Goal: Information Seeking & Learning: Learn about a topic

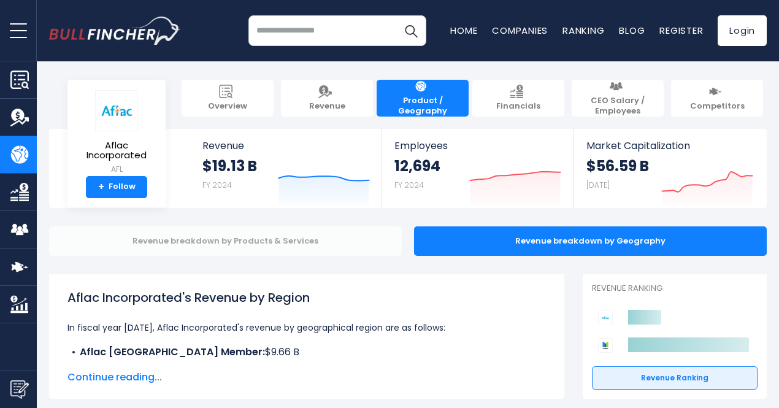
click at [344, 242] on div "Revenue breakdown by Products & Services" at bounding box center [225, 240] width 353 height 29
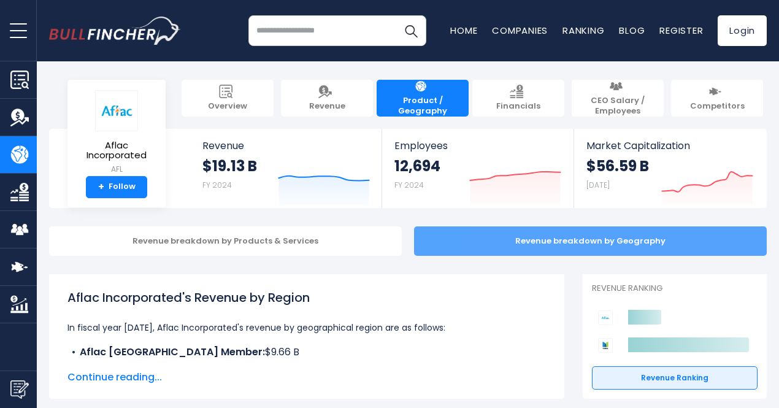
click at [464, 247] on div "Revenue breakdown by Geography" at bounding box center [590, 240] width 353 height 29
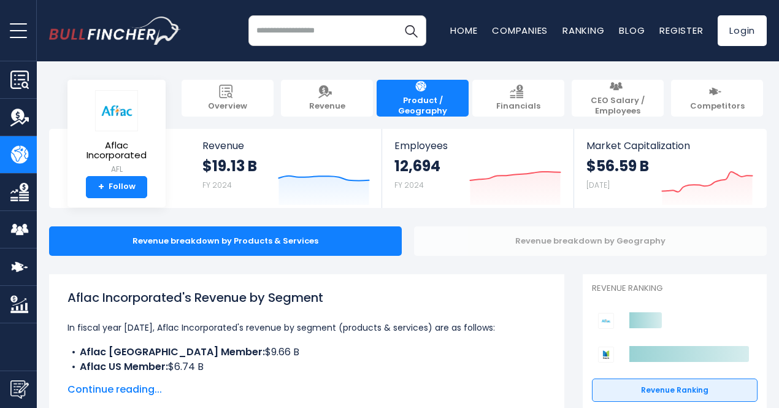
click at [484, 233] on div "Revenue breakdown by Geography" at bounding box center [590, 240] width 353 height 29
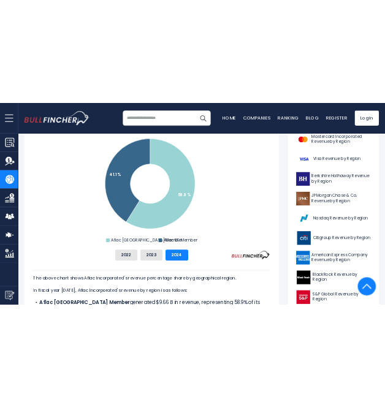
scroll to position [351, 0]
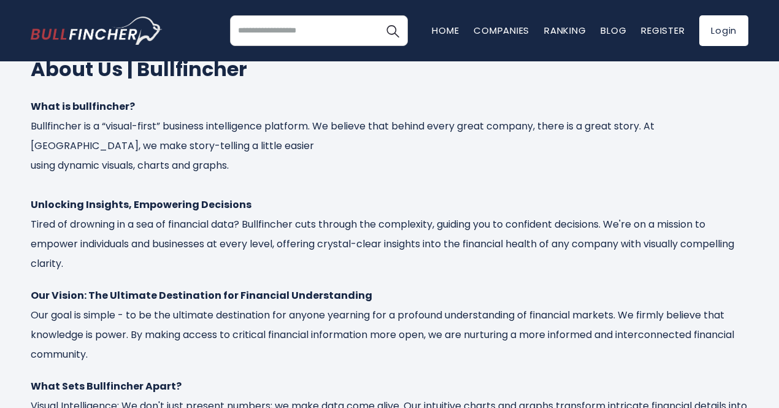
scroll to position [61, 0]
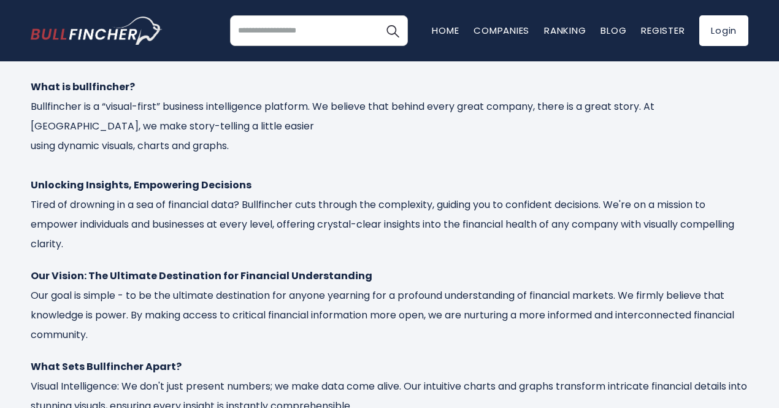
click at [325, 28] on input "search" at bounding box center [319, 30] width 178 height 31
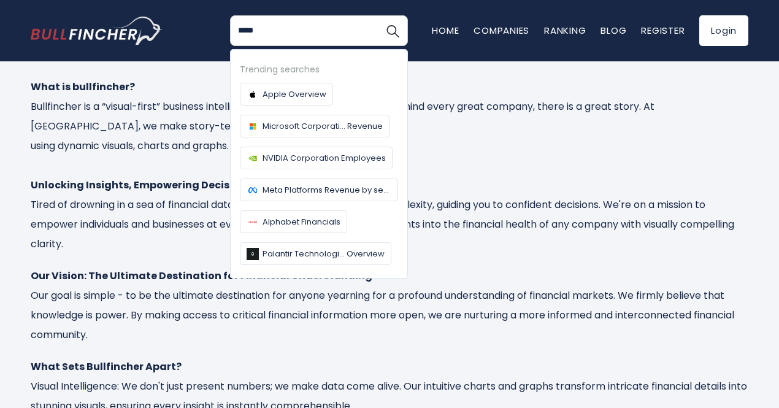
type input "*****"
click at [377, 15] on button "Search" at bounding box center [392, 30] width 31 height 31
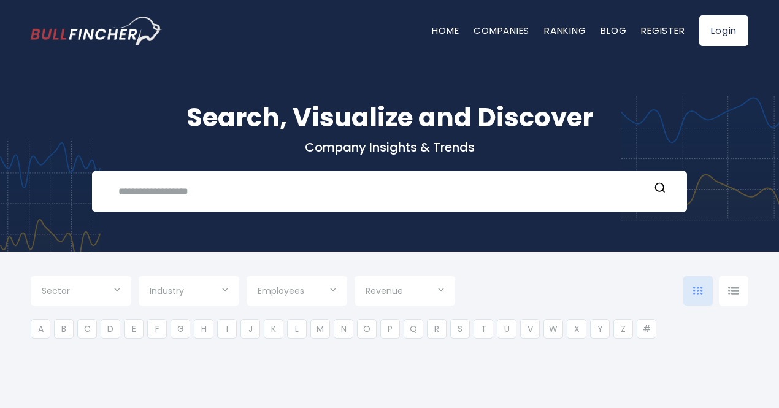
type input "***"
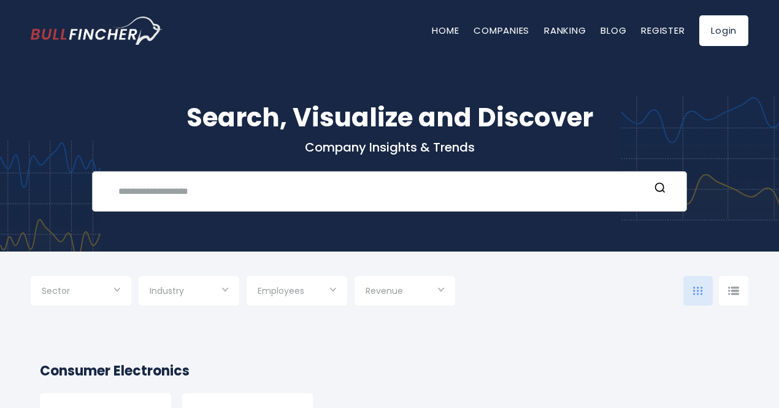
click at [353, 180] on input "text" at bounding box center [380, 191] width 539 height 23
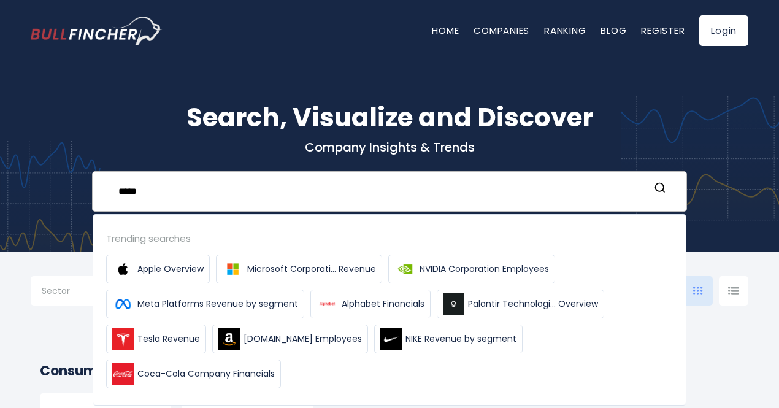
type input "*****"
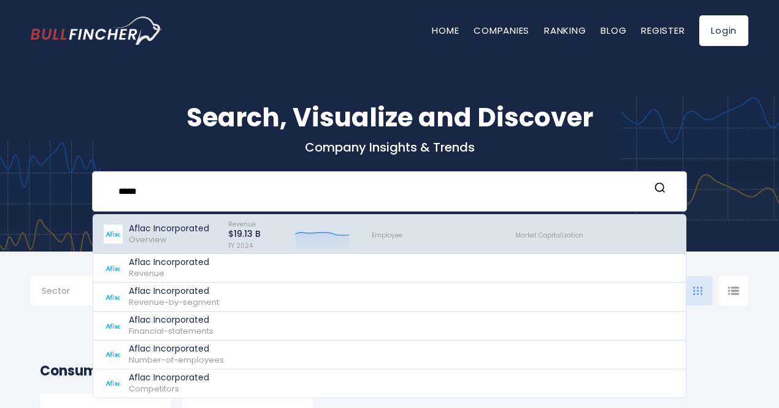
click at [142, 235] on div "Aflac Incorporated Overview" at bounding box center [169, 234] width 80 height 22
click at [314, 233] on icon at bounding box center [323, 234] width 54 height 3
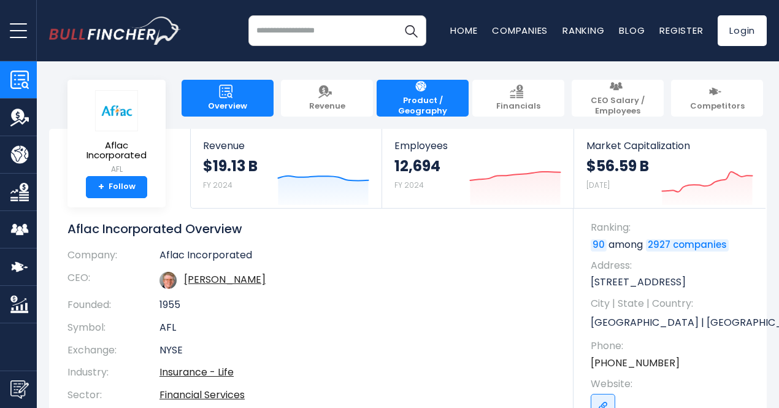
click at [436, 111] on link "Product / Geography" at bounding box center [423, 98] width 92 height 37
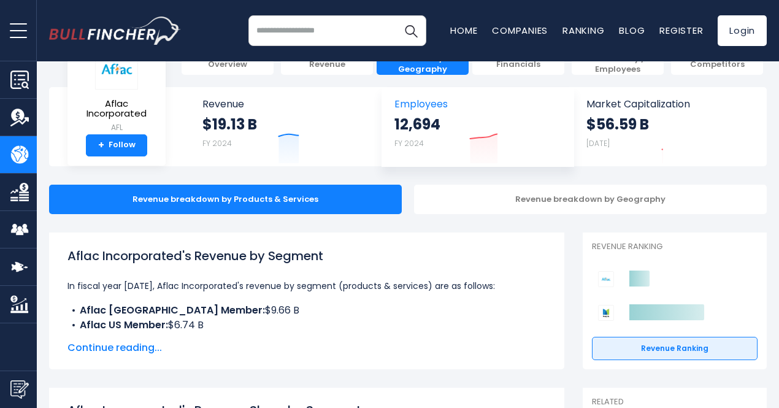
scroll to position [61, 0]
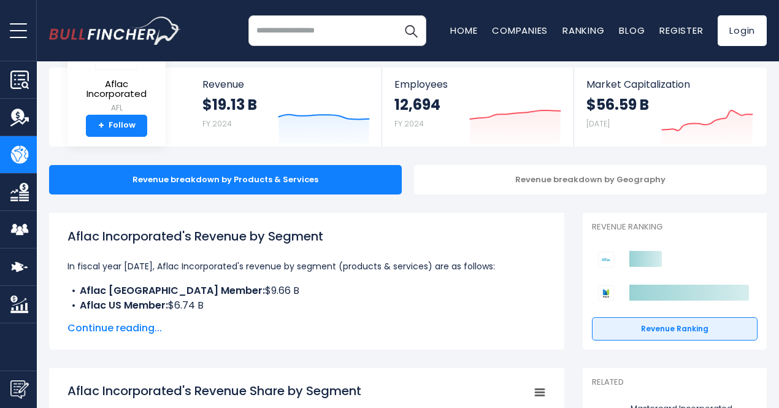
click at [112, 329] on span "Continue reading..." at bounding box center [307, 328] width 479 height 15
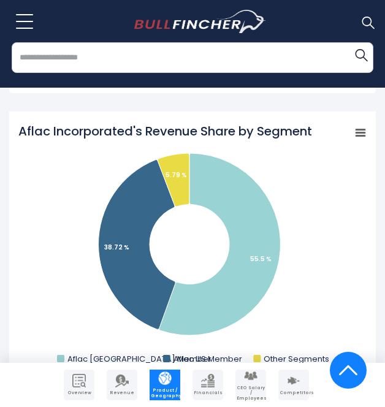
scroll to position [574, 0]
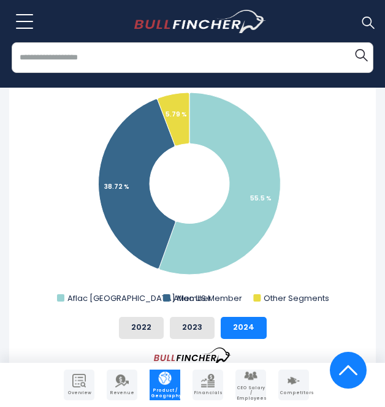
click at [203, 315] on div "Aflac Incorporated's Revenue Share by Segment Created with Highcharts 12.1.2 Ch…" at bounding box center [192, 213] width 349 height 303
click at [198, 334] on button "2023" at bounding box center [192, 328] width 45 height 22
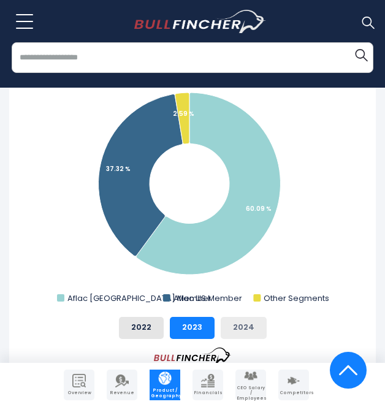
click at [245, 331] on button "2024" at bounding box center [244, 328] width 46 height 22
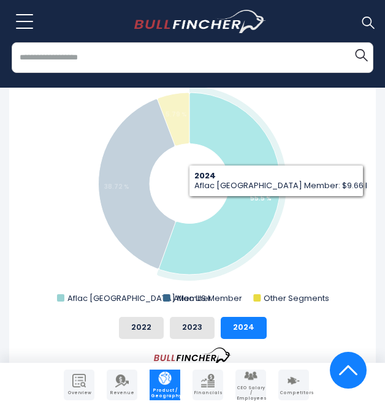
scroll to position [451, 0]
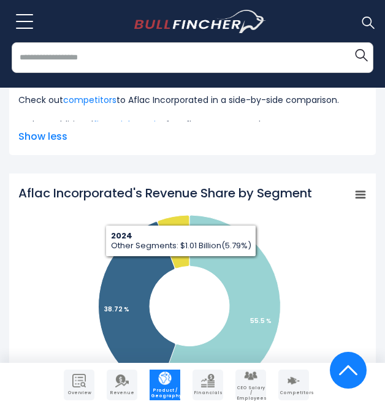
click at [368, 193] on div "Aflac Incorporated's Revenue Share by Segment Created with Highcharts 12.1.2 Ch…" at bounding box center [192, 389] width 367 height 430
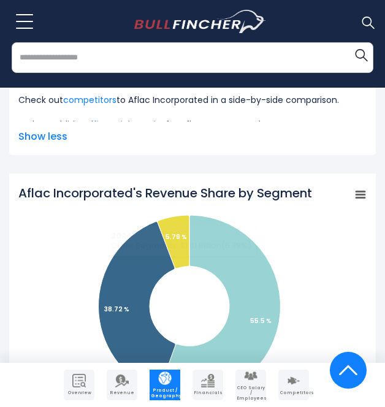
click at [361, 196] on rect "Aflac Incorporated's Revenue Share by Segment" at bounding box center [360, 194] width 17 height 17
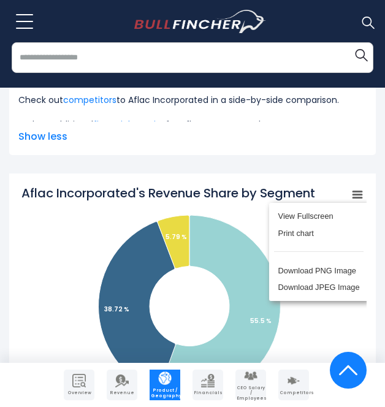
click at [355, 194] on div "View Fullscreen Print chart Download PNG Image Download JPEG Image" at bounding box center [319, 252] width 134 height 133
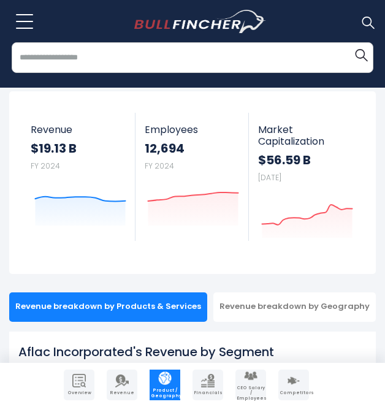
scroll to position [123, 0]
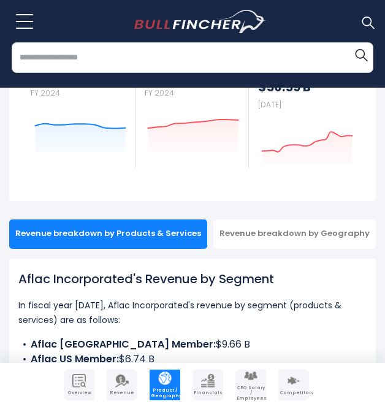
click at [333, 242] on div "Revenue breakdown by Geography" at bounding box center [295, 234] width 163 height 29
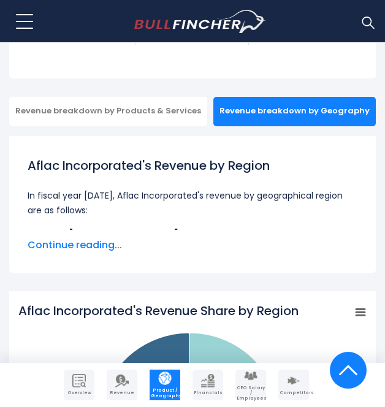
scroll to position [245, 0]
click at [88, 242] on span "Continue reading..." at bounding box center [193, 245] width 330 height 15
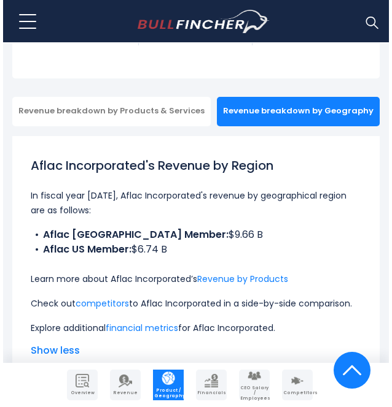
scroll to position [184, 0]
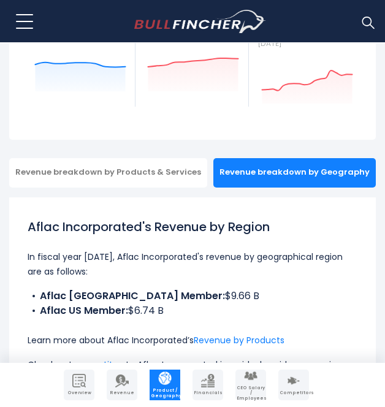
drag, startPoint x: 17, startPoint y: 22, endPoint x: 31, endPoint y: 8, distance: 20.4
click at [31, 8] on button at bounding box center [24, 21] width 31 height 31
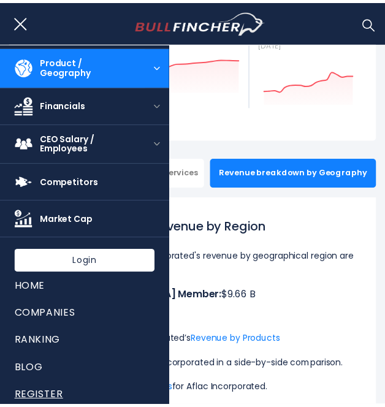
scroll to position [0, 0]
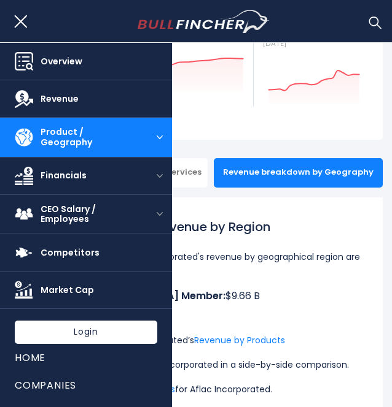
click at [298, 293] on li "Aflac Japan Member: $9.66 B" at bounding box center [196, 296] width 336 height 15
click at [288, 266] on p "In fiscal year 2024, Aflac Incorporated's revenue by geographical region are as…" at bounding box center [196, 264] width 336 height 29
click at [17, 18] on button at bounding box center [24, 21] width 31 height 31
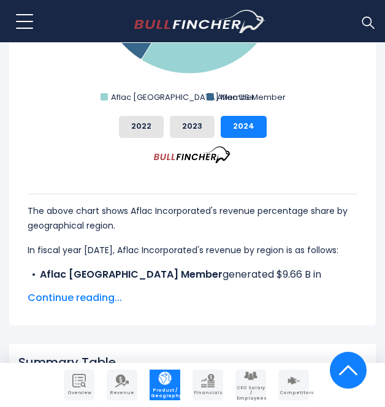
scroll to position [798, 0]
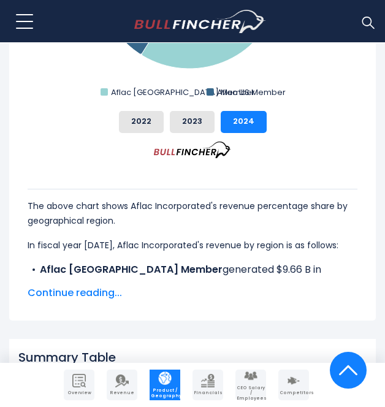
click at [88, 293] on span "Continue reading..." at bounding box center [193, 293] width 330 height 15
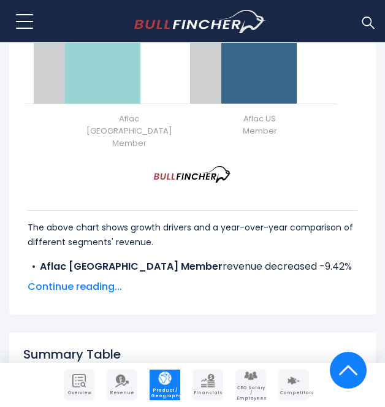
scroll to position [2148, 0]
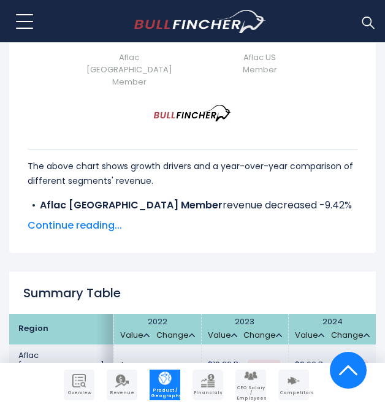
click at [95, 218] on span "Continue reading..." at bounding box center [193, 225] width 330 height 15
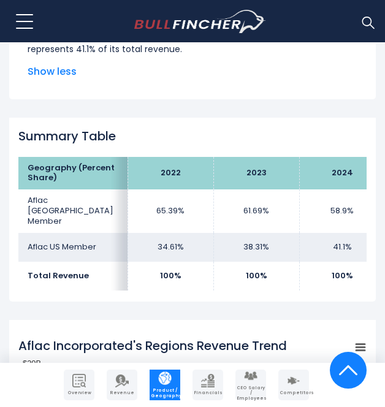
scroll to position [1105, 0]
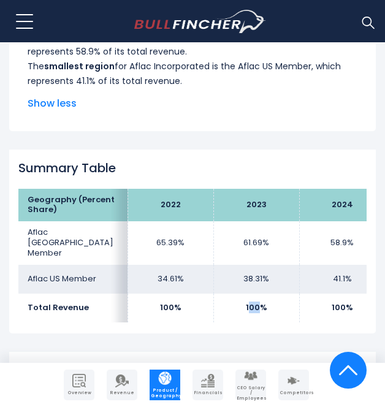
drag, startPoint x: 249, startPoint y: 307, endPoint x: 260, endPoint y: 306, distance: 10.5
click at [259, 306] on td "100%" at bounding box center [257, 308] width 86 height 29
click at [253, 328] on div "Aflac Incorporated's Revenue by Region In fiscal year 2024, Aflac Incorporated'…" at bounding box center [192, 409] width 367 height 2264
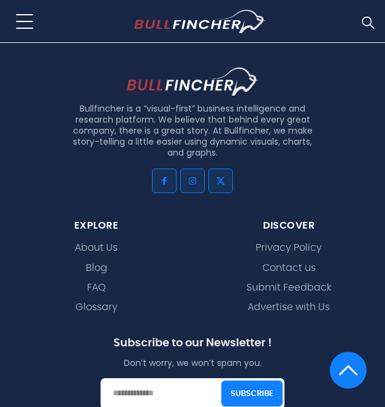
scroll to position [1103, 0]
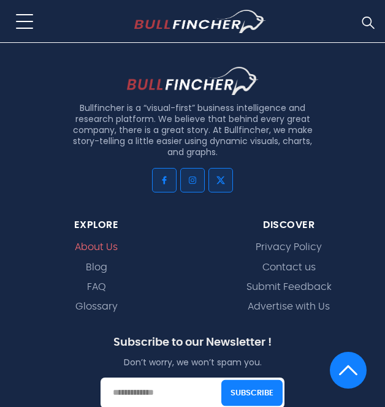
click at [106, 242] on link "About Us" at bounding box center [96, 248] width 43 height 12
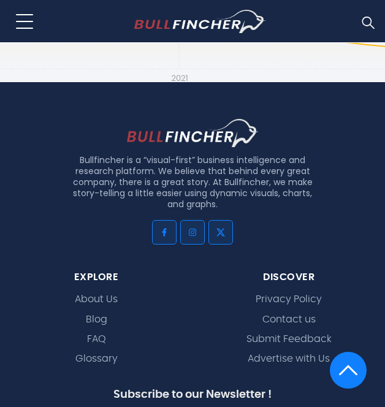
scroll to position [1105, 0]
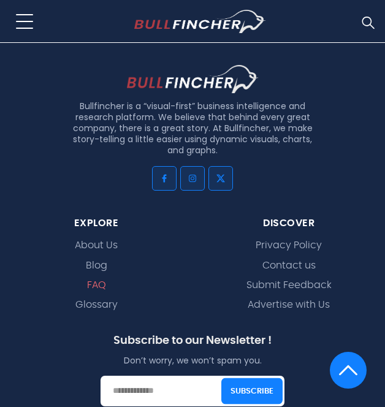
click at [92, 284] on link "FAQ" at bounding box center [96, 286] width 19 height 12
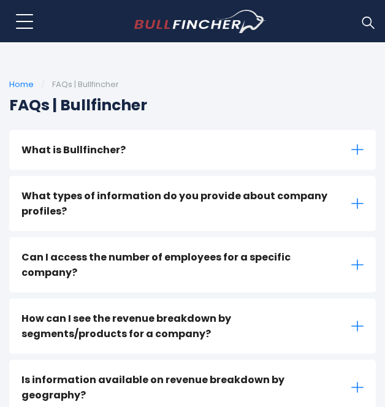
click at [360, 155] on icon at bounding box center [358, 150] width 12 height 12
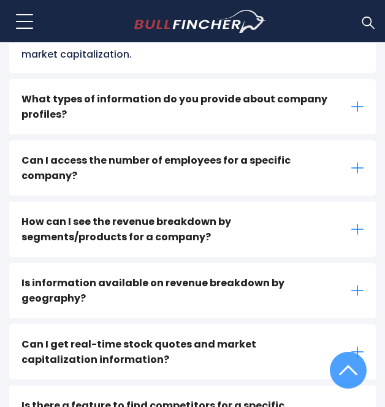
scroll to position [245, 0]
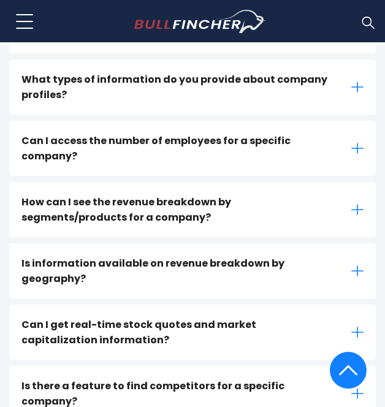
click at [357, 142] on icon at bounding box center [358, 148] width 12 height 12
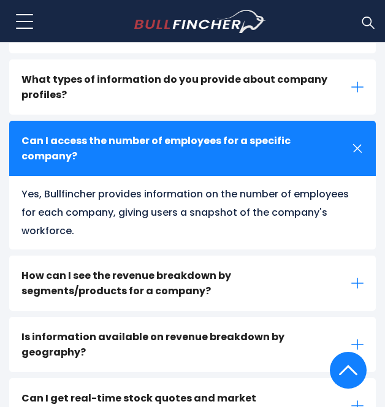
click at [357, 141] on icon at bounding box center [357, 148] width 17 height 17
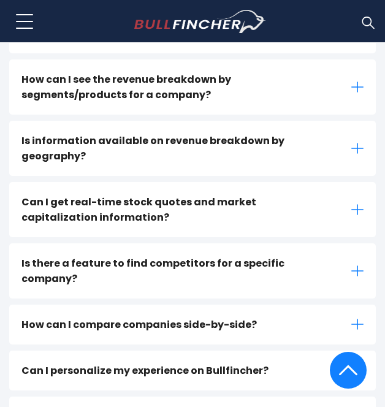
scroll to position [430, 0]
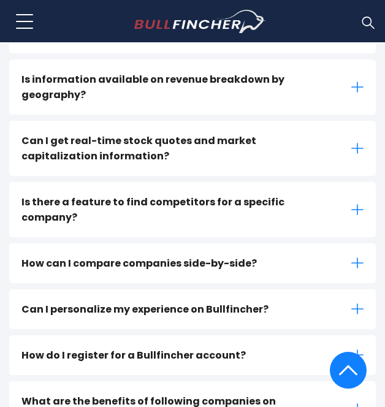
click at [347, 244] on div "How can I compare companies side-by-side?" at bounding box center [192, 264] width 367 height 40
click at [342, 244] on div "How can I compare companies side-by-side?" at bounding box center [192, 264] width 367 height 40
click at [353, 257] on icon at bounding box center [358, 263] width 12 height 12
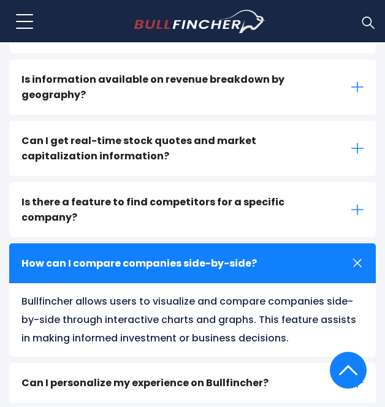
click at [355, 255] on icon at bounding box center [357, 263] width 17 height 17
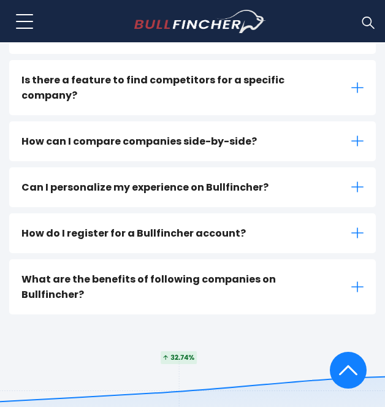
scroll to position [552, 0]
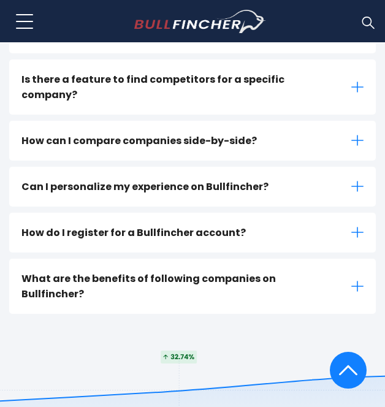
click at [355, 259] on div "What are the benefits of following companies on Bullfincher?" at bounding box center [192, 286] width 367 height 55
click at [352, 280] on icon at bounding box center [358, 286] width 12 height 12
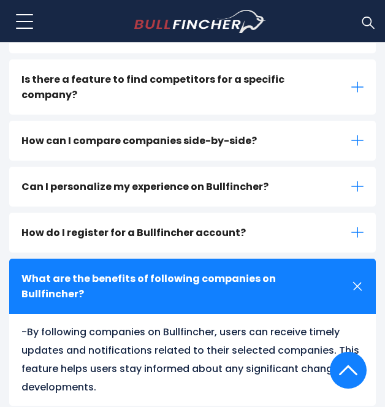
click at [356, 278] on icon at bounding box center [357, 286] width 17 height 17
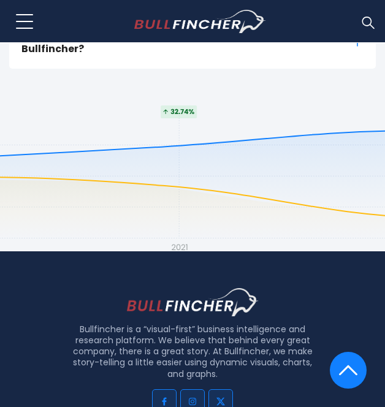
scroll to position [859, 0]
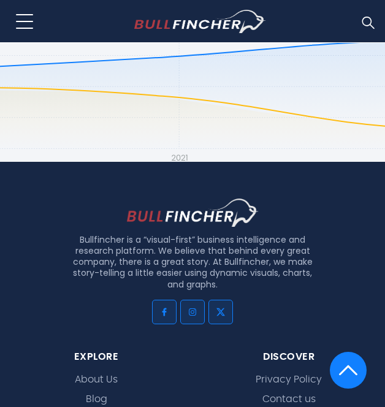
click at [83, 371] on span "About Us" at bounding box center [96, 378] width 43 height 15
click at [87, 374] on link "About Us" at bounding box center [96, 380] width 43 height 12
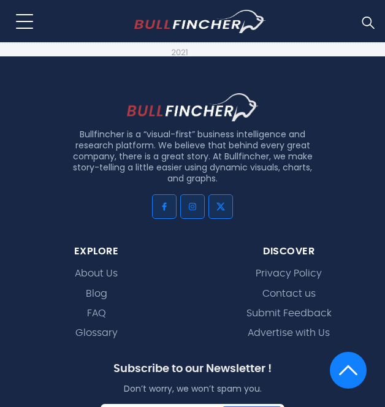
scroll to position [1105, 0]
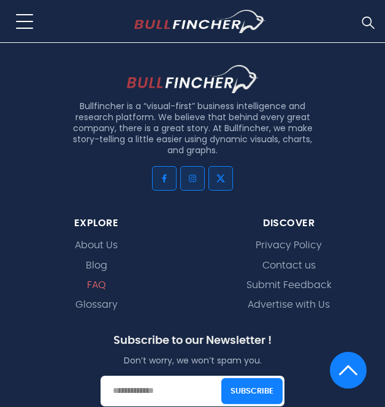
click at [104, 284] on link "FAQ" at bounding box center [96, 286] width 19 height 12
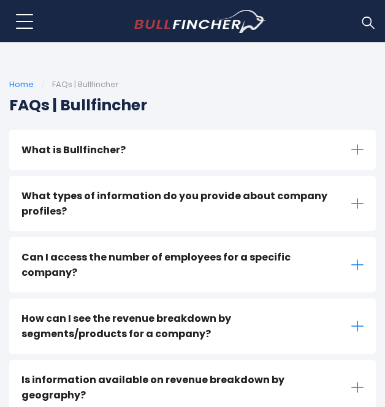
click at [354, 148] on icon at bounding box center [358, 150] width 12 height 12
